Goal: Task Accomplishment & Management: Complete application form

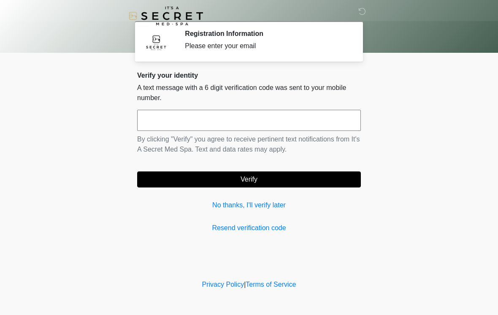
click at [200, 122] on input "text" at bounding box center [249, 120] width 224 height 21
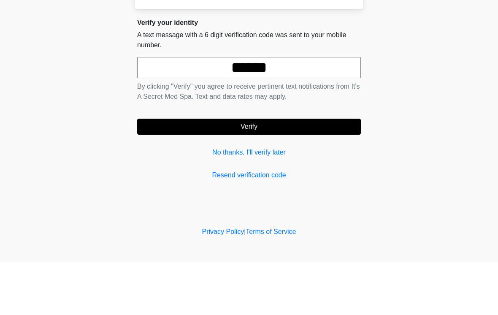
type input "******"
click at [250, 172] on button "Verify" at bounding box center [249, 180] width 224 height 16
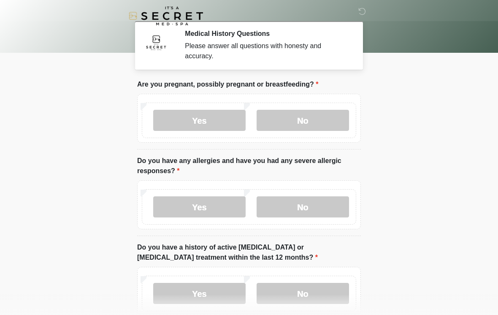
click at [308, 125] on label "No" at bounding box center [303, 120] width 93 height 21
click at [324, 213] on label "No" at bounding box center [303, 206] width 93 height 21
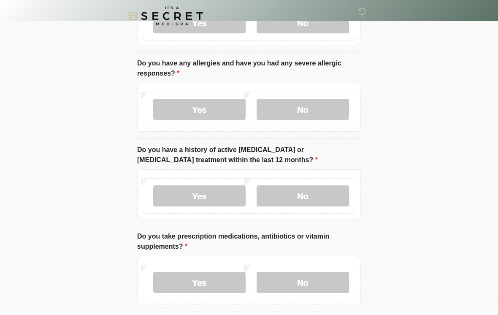
scroll to position [98, 0]
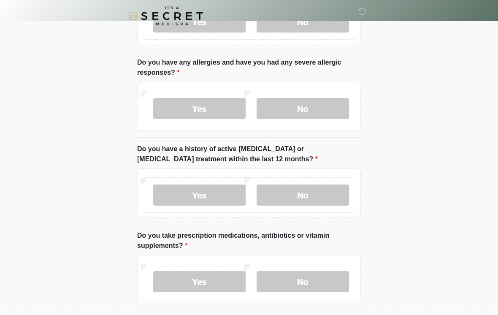
click at [321, 205] on label "No" at bounding box center [303, 195] width 93 height 21
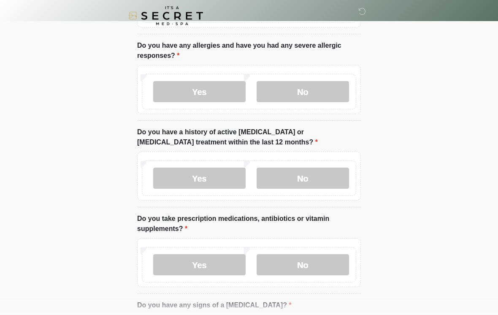
scroll to position [118, 0]
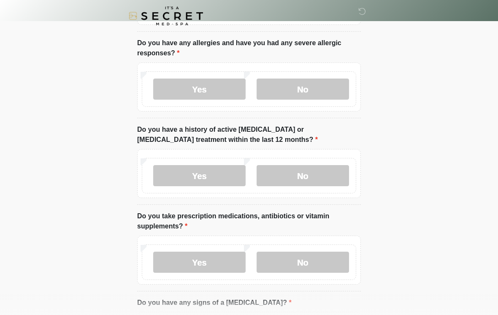
click at [321, 261] on label "No" at bounding box center [303, 262] width 93 height 21
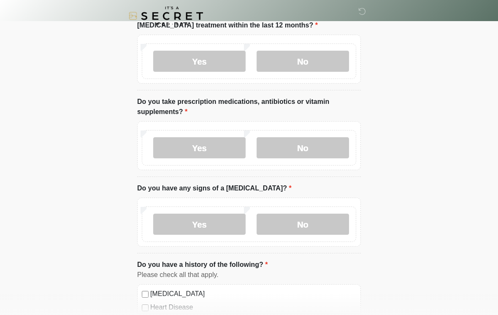
click at [328, 219] on label "No" at bounding box center [303, 224] width 93 height 21
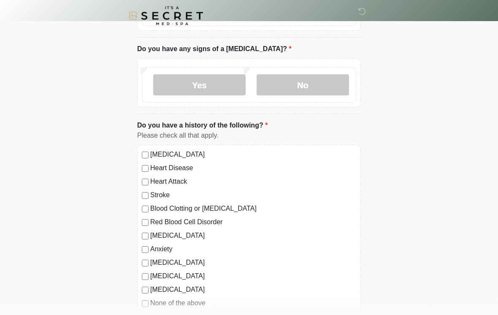
scroll to position [406, 0]
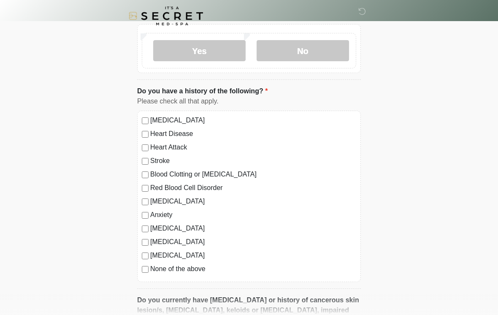
click at [179, 269] on label "None of the above" at bounding box center [253, 269] width 206 height 10
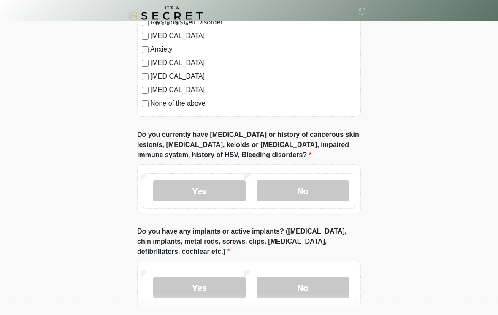
click at [323, 192] on label "No" at bounding box center [303, 191] width 93 height 21
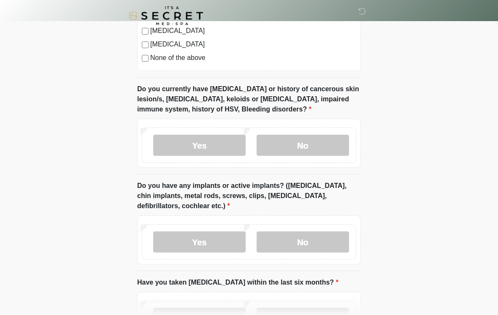
scroll to position [617, 0]
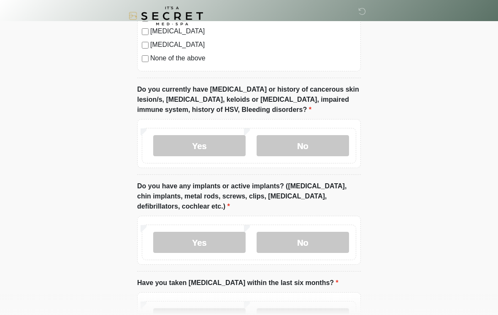
click at [332, 245] on label "No" at bounding box center [303, 242] width 93 height 21
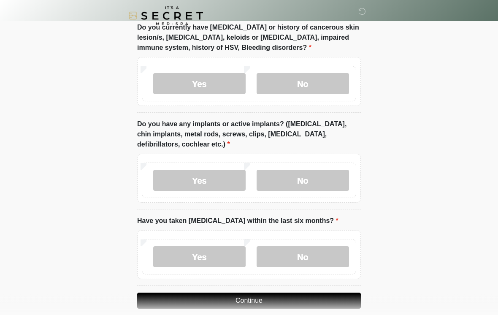
scroll to position [684, 0]
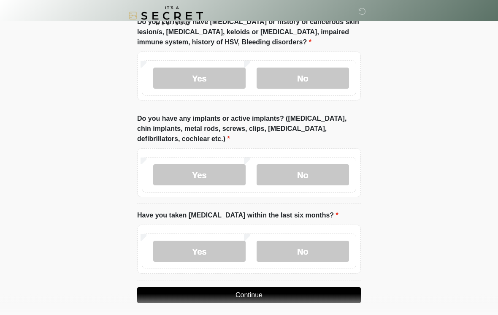
click at [317, 252] on label "No" at bounding box center [303, 251] width 93 height 21
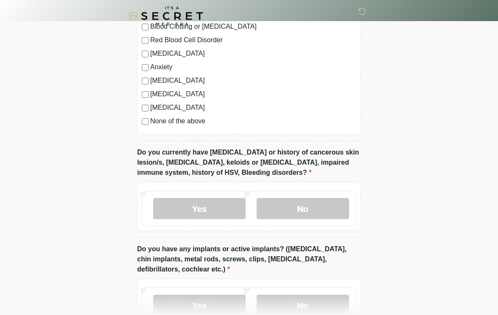
scroll to position [703, 0]
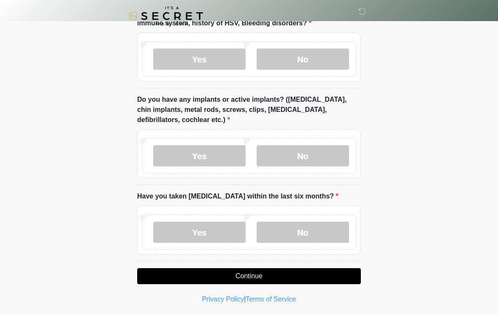
click at [338, 282] on button "Continue" at bounding box center [249, 276] width 224 height 16
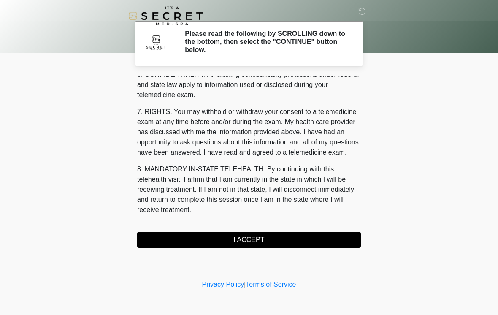
scroll to position [344, 0]
click at [243, 242] on button "I ACCEPT" at bounding box center [249, 240] width 224 height 16
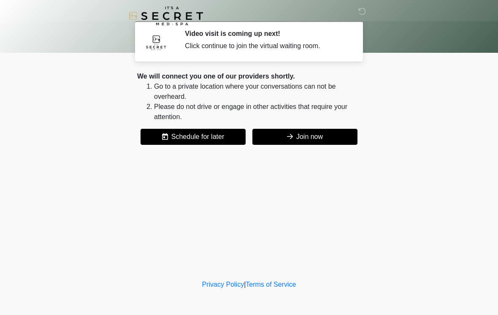
click at [333, 124] on div "We will connect you one of our providers shortly. Go to a private location wher…" at bounding box center [249, 108] width 224 height 74
click at [310, 139] on button "Join now" at bounding box center [305, 137] width 105 height 16
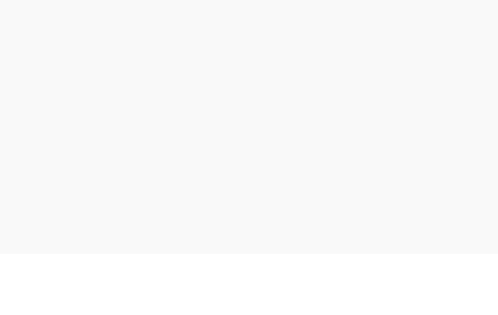
scroll to position [3, 0]
